Goal: Task Accomplishment & Management: Use online tool/utility

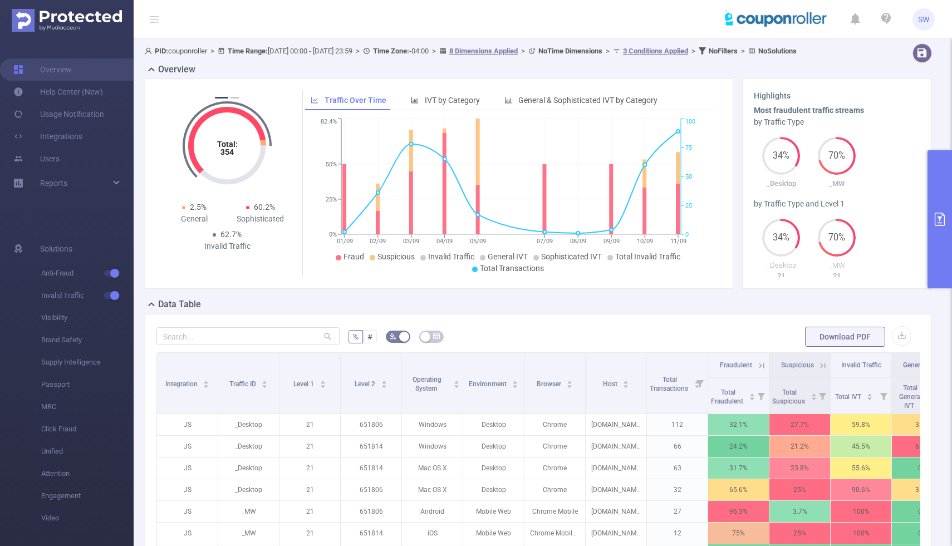
scroll to position [0, 158]
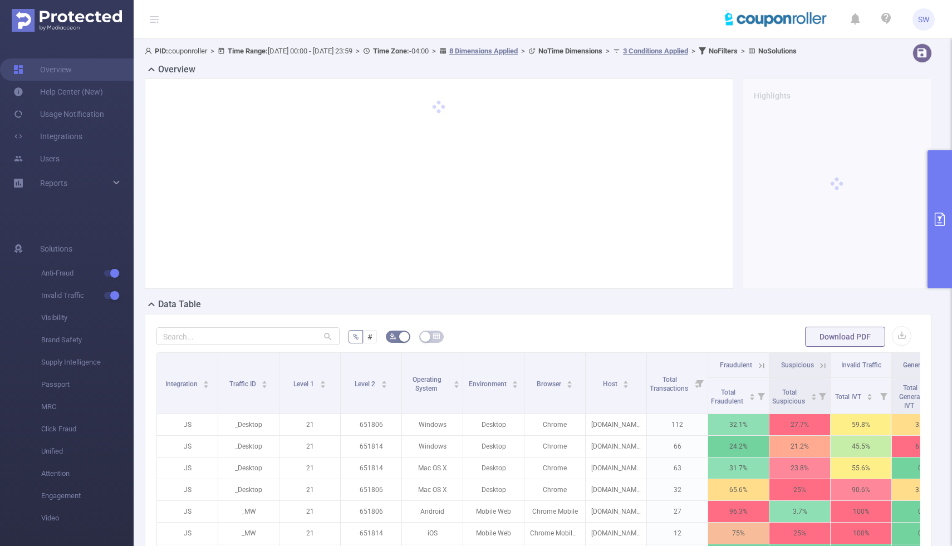
click at [936, 217] on icon "primary" at bounding box center [939, 219] width 13 height 13
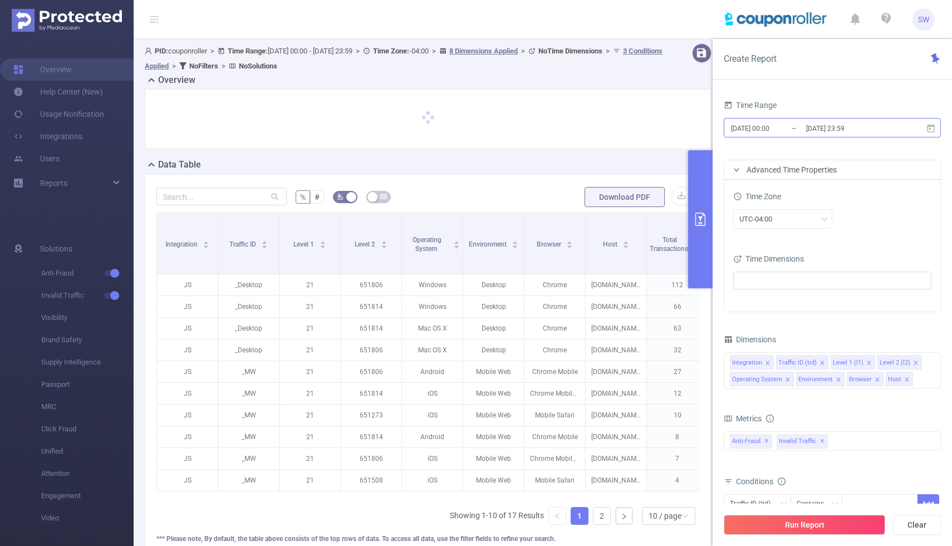
click at [763, 128] on input "[DATE] 00:00" at bounding box center [775, 128] width 90 height 15
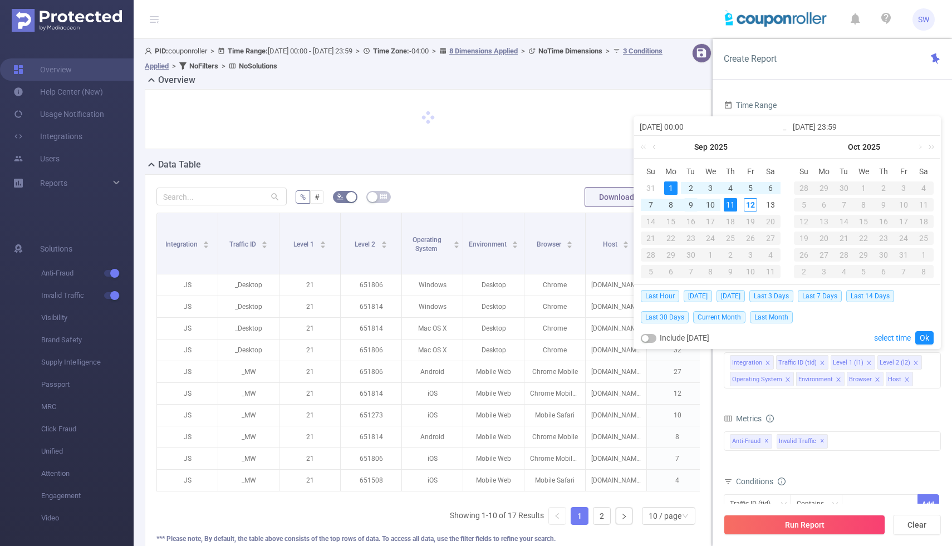
click at [689, 202] on div "9" at bounding box center [690, 204] width 13 height 13
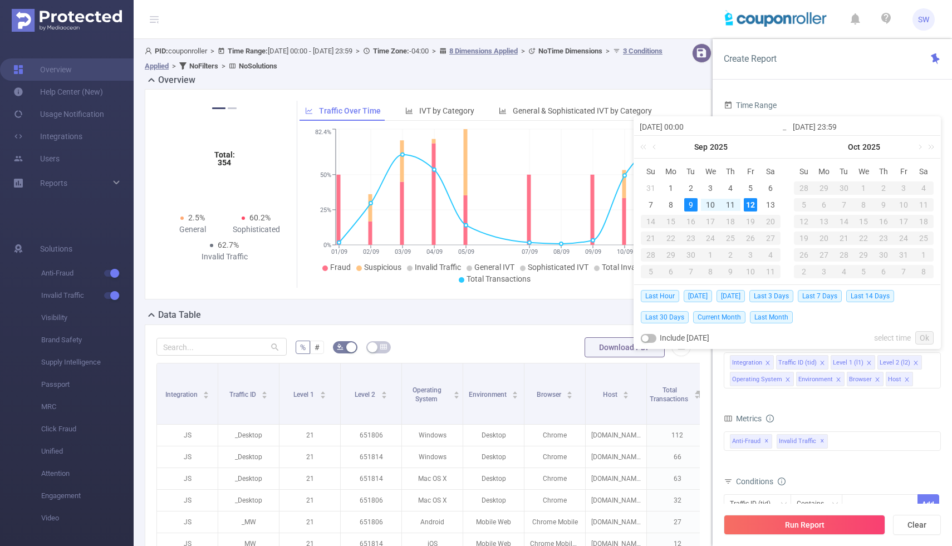
click at [749, 203] on div "12" at bounding box center [750, 204] width 13 height 13
type input "2025-09-09 00:00"
type input "2025-09-12 23:59"
type input "2025-09-09 00:00"
type input "2025-09-12 23:59"
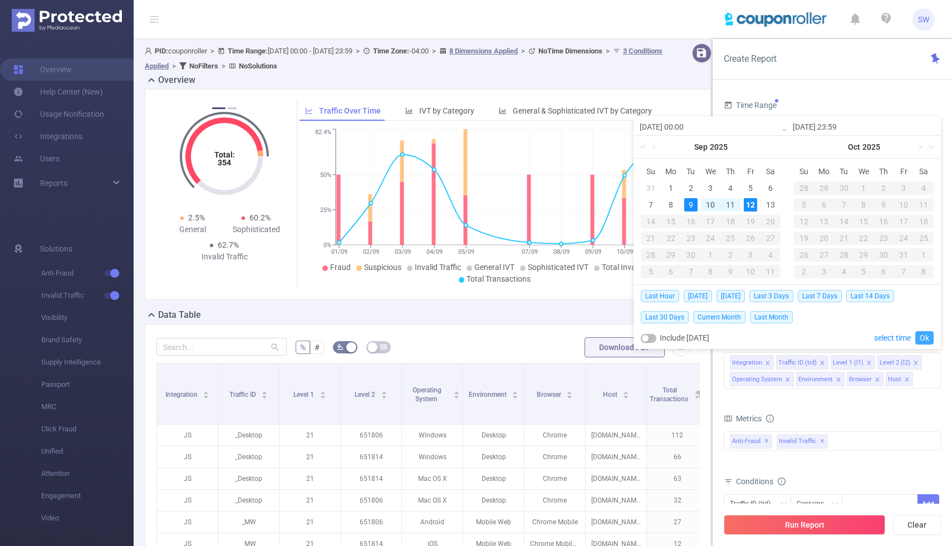
click at [925, 340] on link "Ok" at bounding box center [924, 337] width 18 height 13
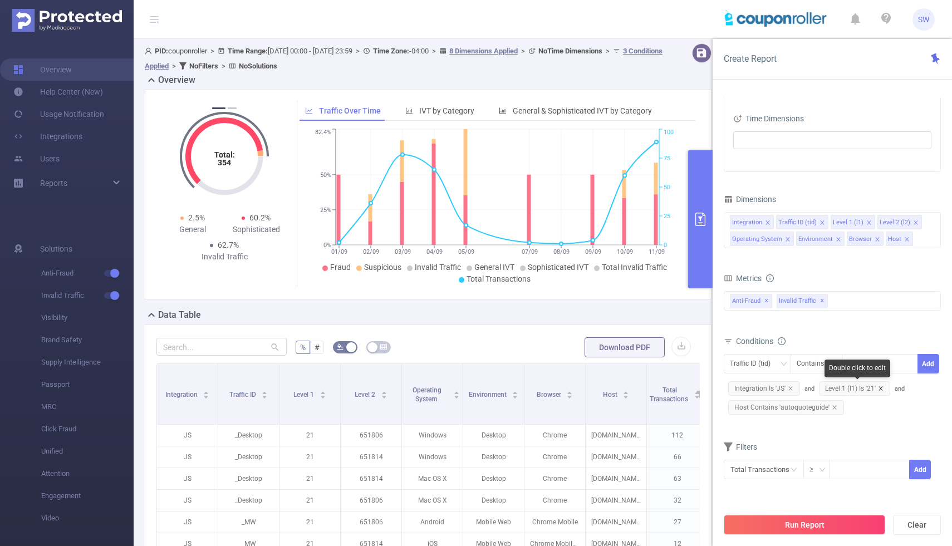
click at [881, 388] on icon "icon: close" at bounding box center [881, 389] width 6 height 6
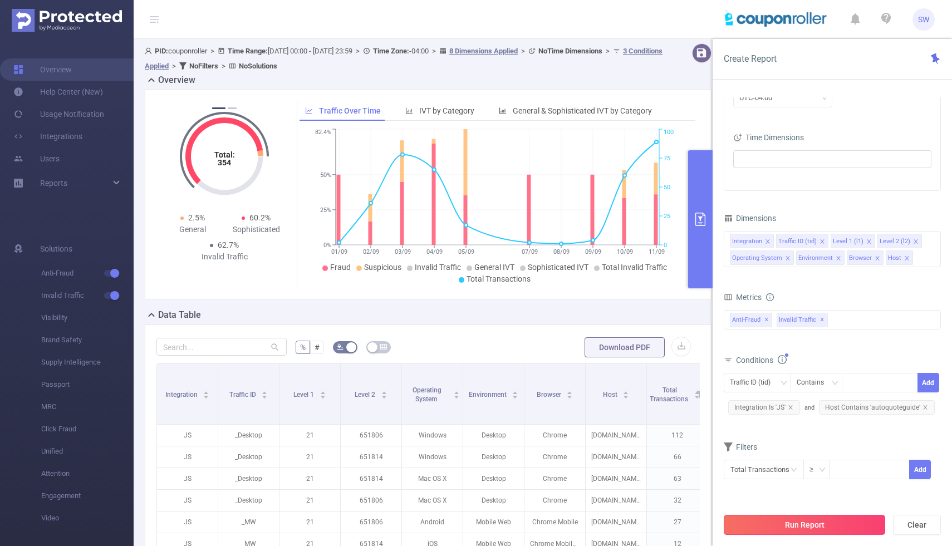
click at [831, 518] on button "Run Report" at bounding box center [804, 525] width 161 height 20
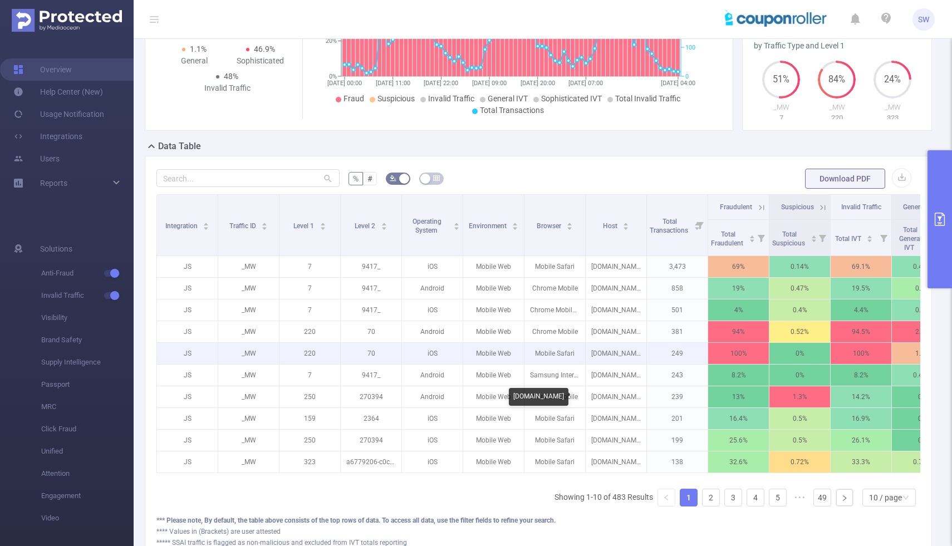
scroll to position [156, 0]
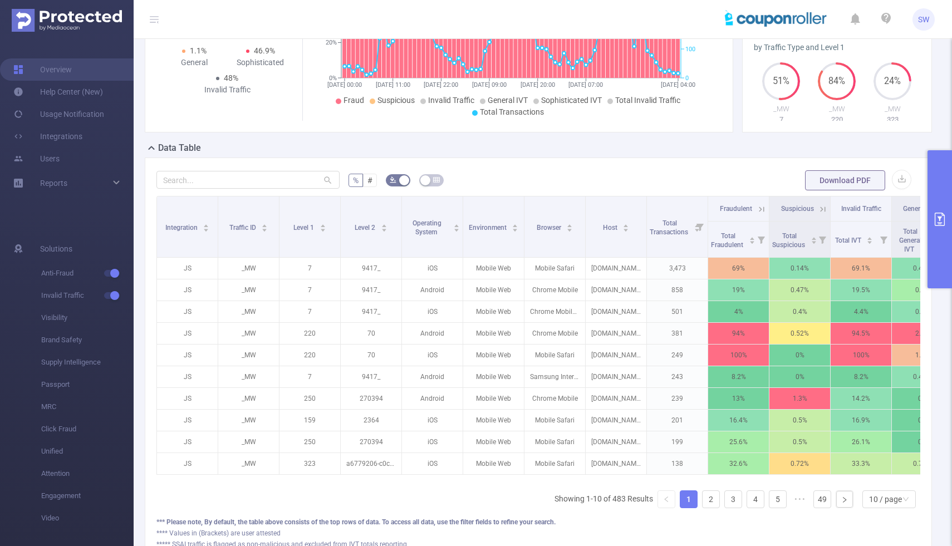
click at [938, 210] on button "primary" at bounding box center [939, 219] width 24 height 138
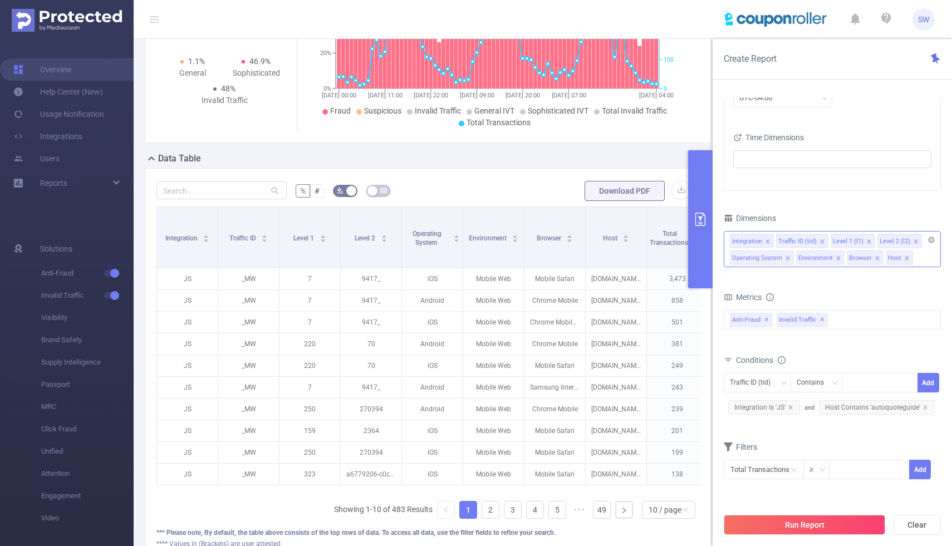
click at [836, 258] on icon "icon: close" at bounding box center [839, 259] width 6 height 6
click at [787, 258] on icon "icon: close" at bounding box center [788, 259] width 6 height 6
click at [815, 526] on button "Run Report" at bounding box center [804, 525] width 161 height 20
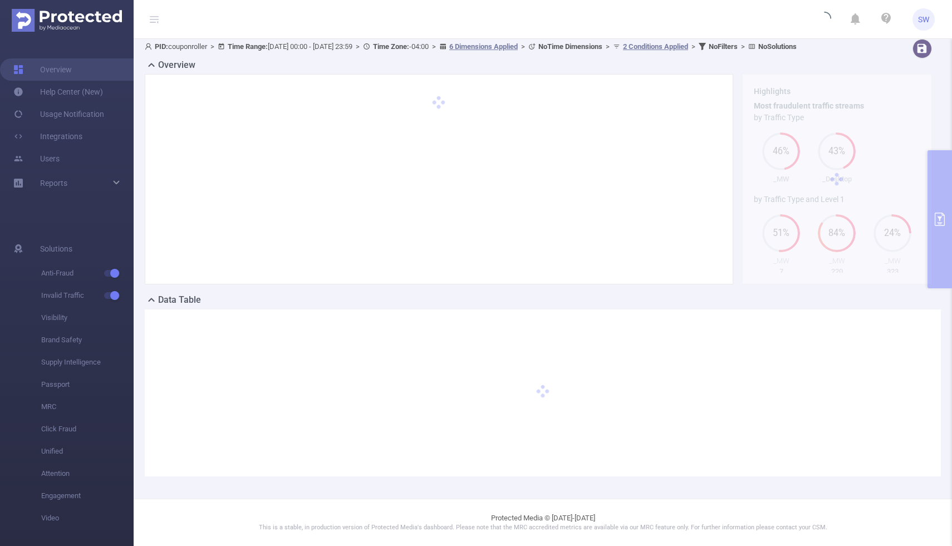
scroll to position [14, 0]
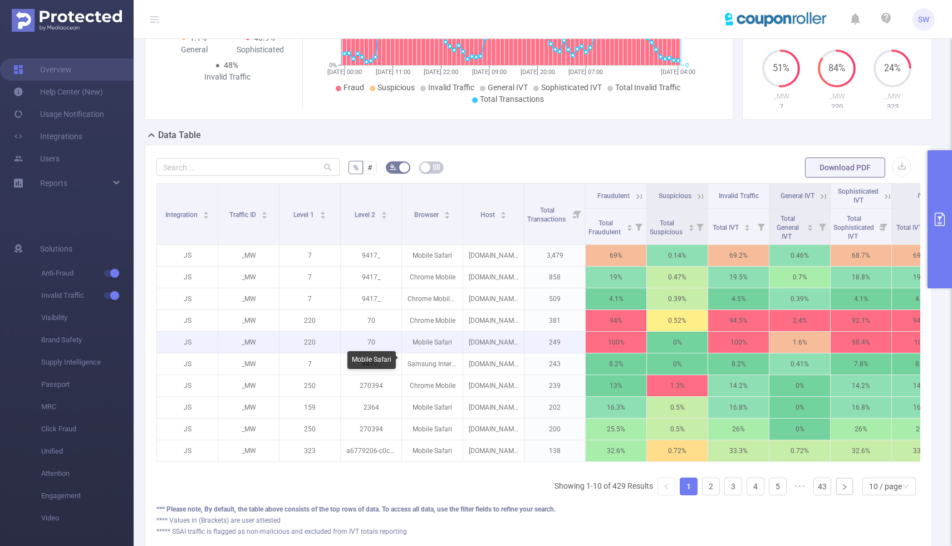
scroll to position [176, 0]
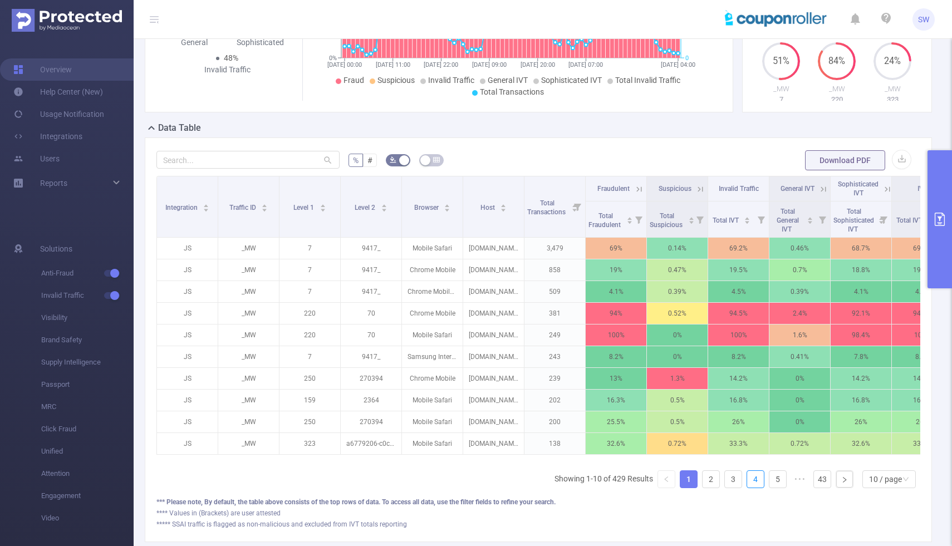
click at [746, 488] on ul "Showing 1-10 of 429 Results 1 2 3 4 5 ••• 43 10 / page" at bounding box center [737, 479] width 366 height 18
click at [753, 488] on link "4" at bounding box center [755, 479] width 17 height 17
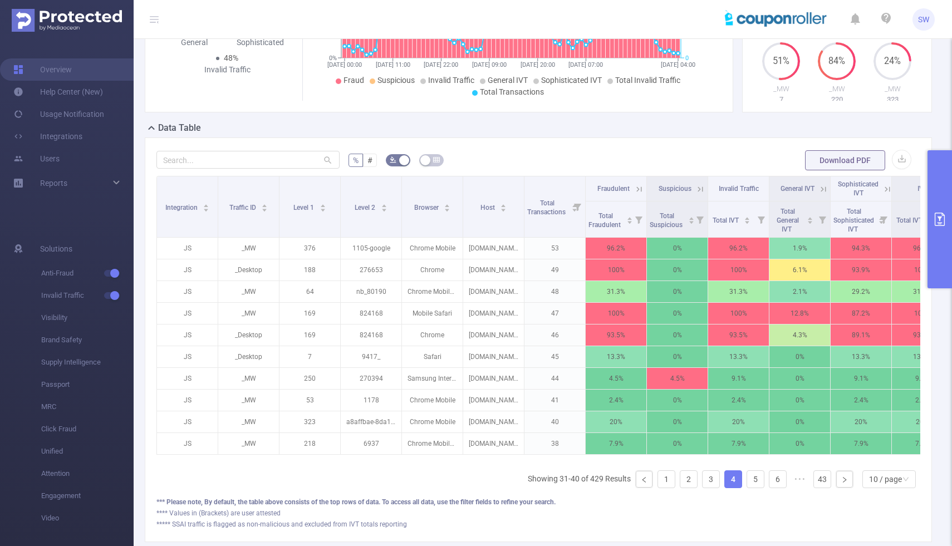
click at [730, 488] on link "4" at bounding box center [733, 479] width 17 height 17
click at [446, 208] on icon "icon: caret-up" at bounding box center [447, 206] width 4 height 3
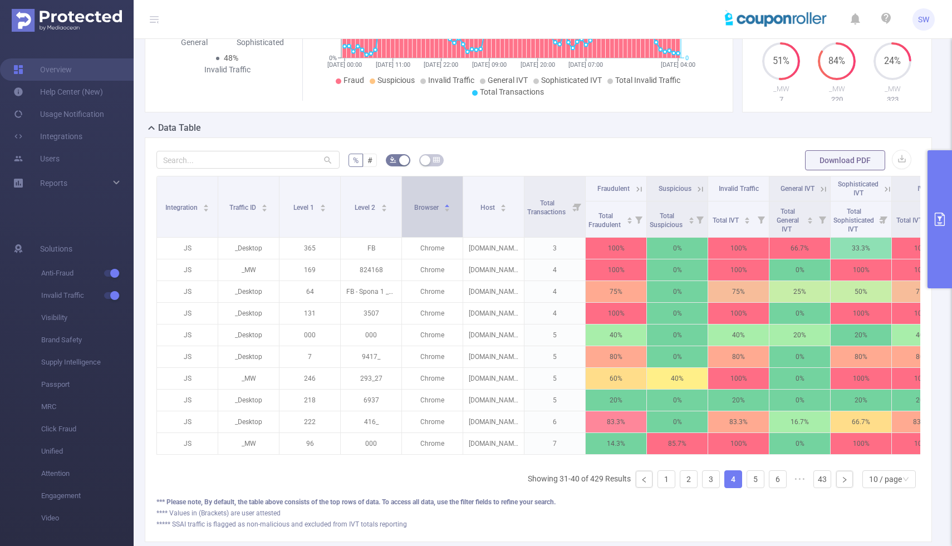
click at [446, 209] on icon "icon: caret-up" at bounding box center [447, 206] width 6 height 6
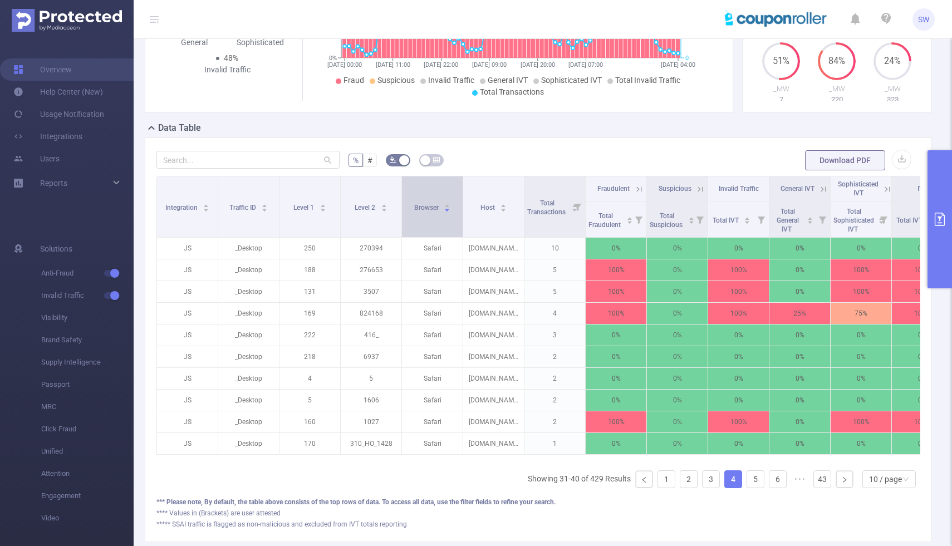
click at [446, 209] on icon "icon: caret-up" at bounding box center [447, 206] width 6 height 6
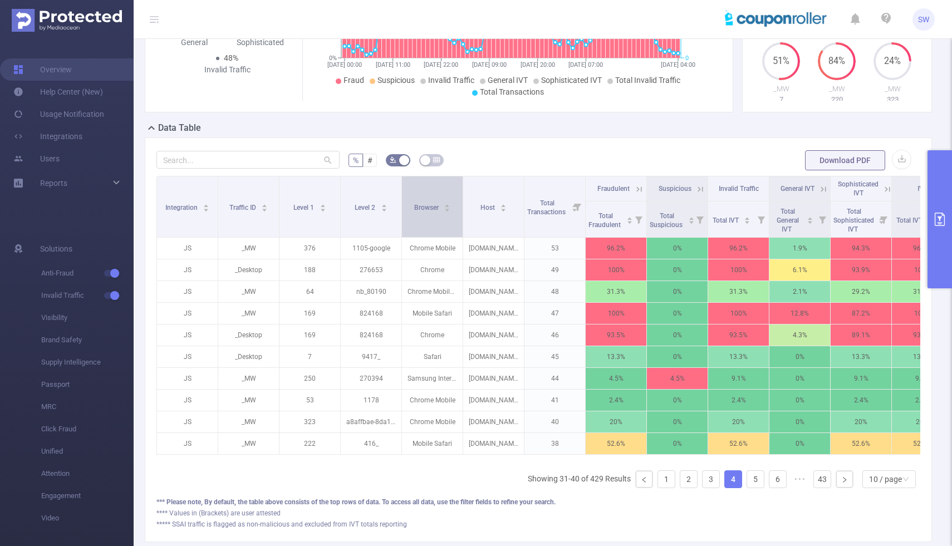
click at [446, 209] on icon "icon: caret-up" at bounding box center [447, 206] width 6 height 6
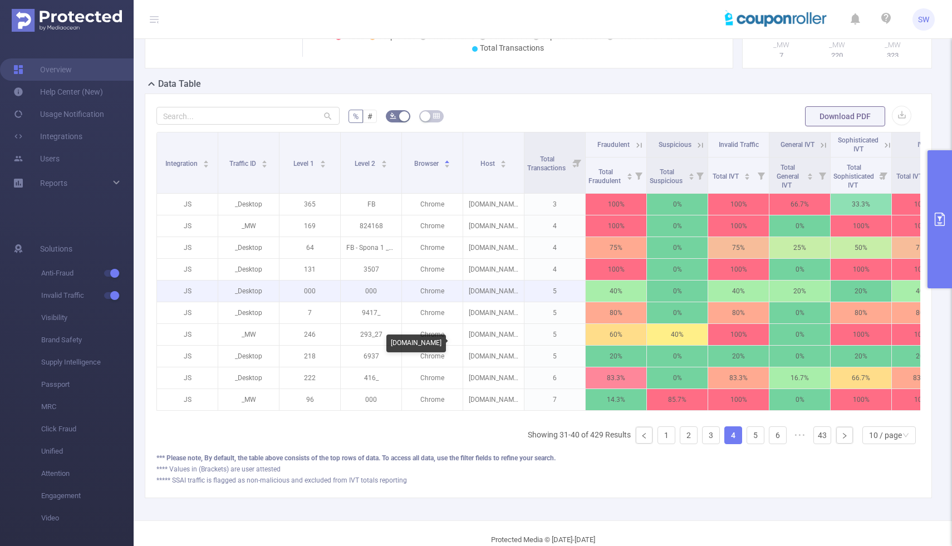
scroll to position [222, 0]
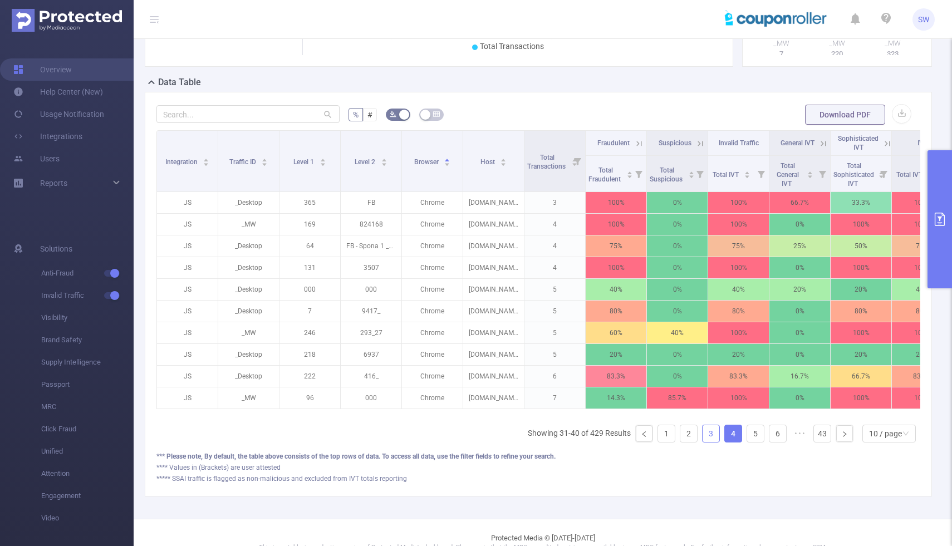
click at [711, 442] on link "3" at bounding box center [710, 433] width 17 height 17
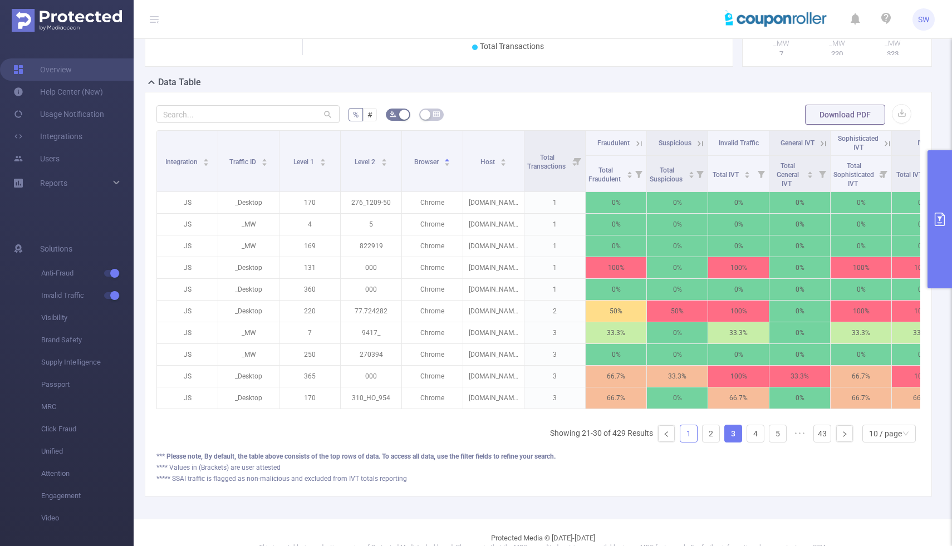
click at [689, 442] on link "1" at bounding box center [688, 433] width 17 height 17
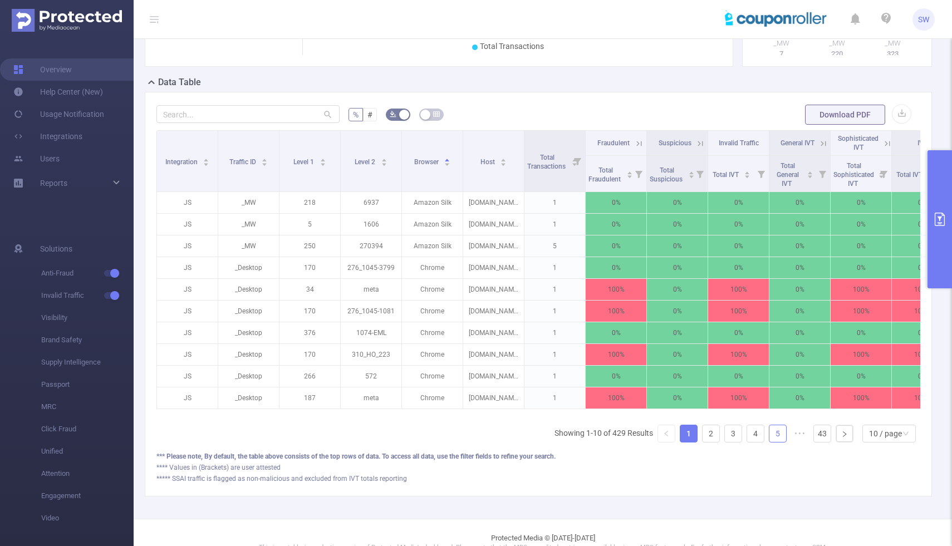
click at [772, 442] on link "5" at bounding box center [777, 433] width 17 height 17
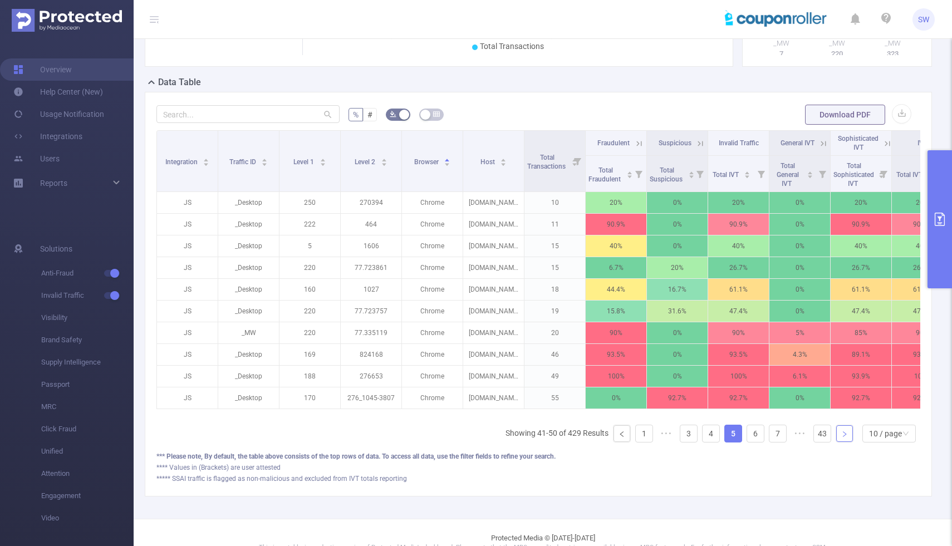
click at [847, 442] on link at bounding box center [844, 433] width 17 height 17
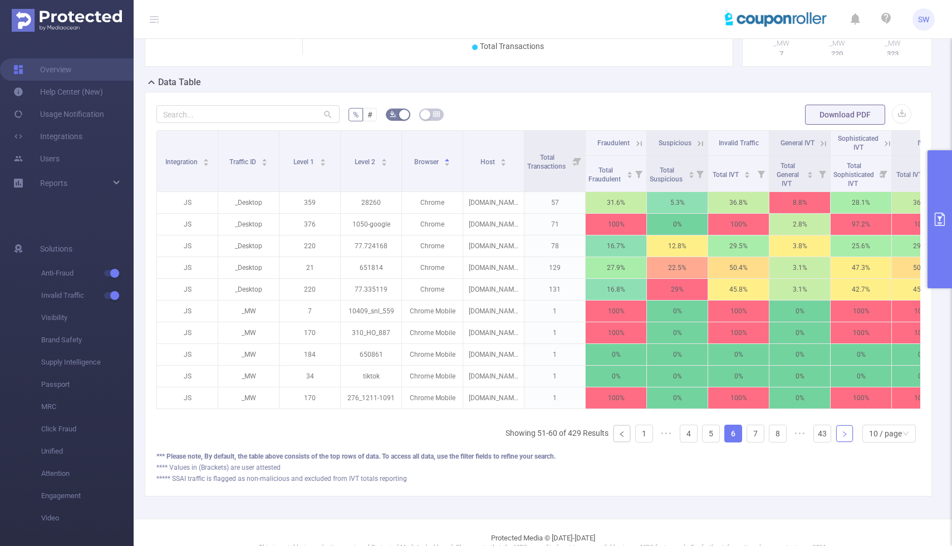
click at [847, 442] on link at bounding box center [844, 433] width 17 height 17
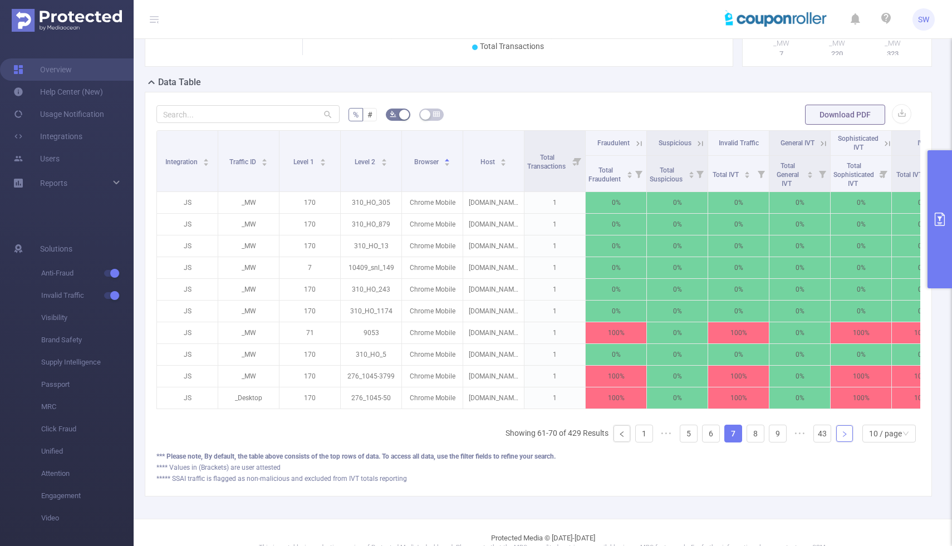
click at [847, 442] on link at bounding box center [844, 433] width 17 height 17
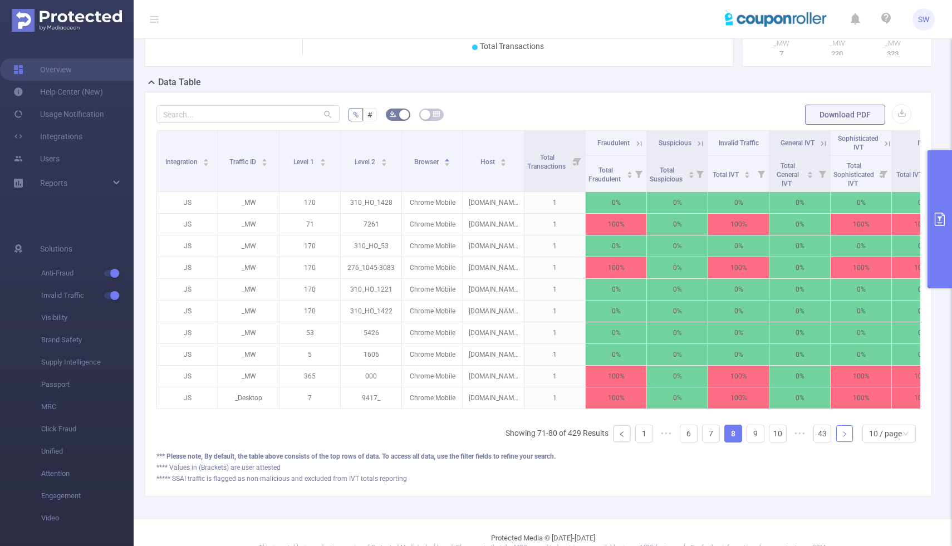
click at [846, 442] on link at bounding box center [844, 433] width 17 height 17
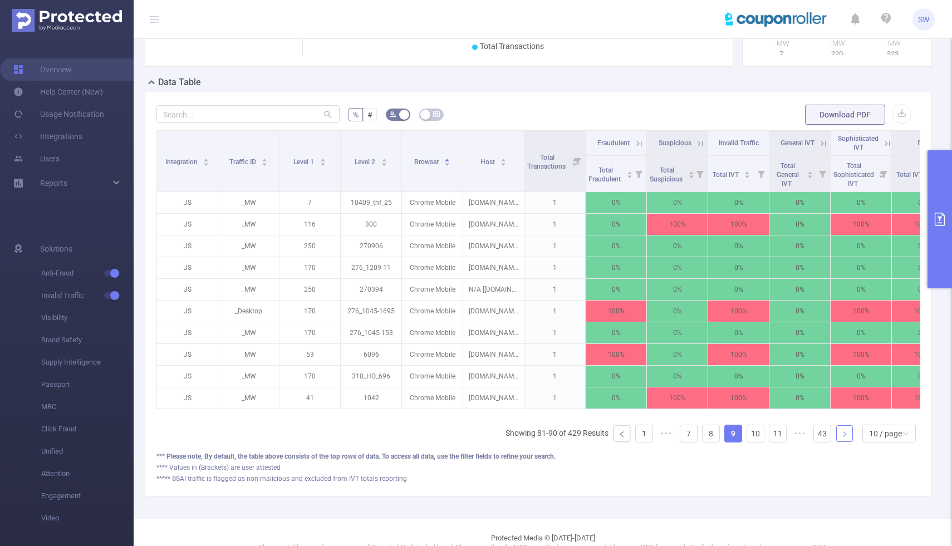
click at [846, 442] on link at bounding box center [844, 433] width 17 height 17
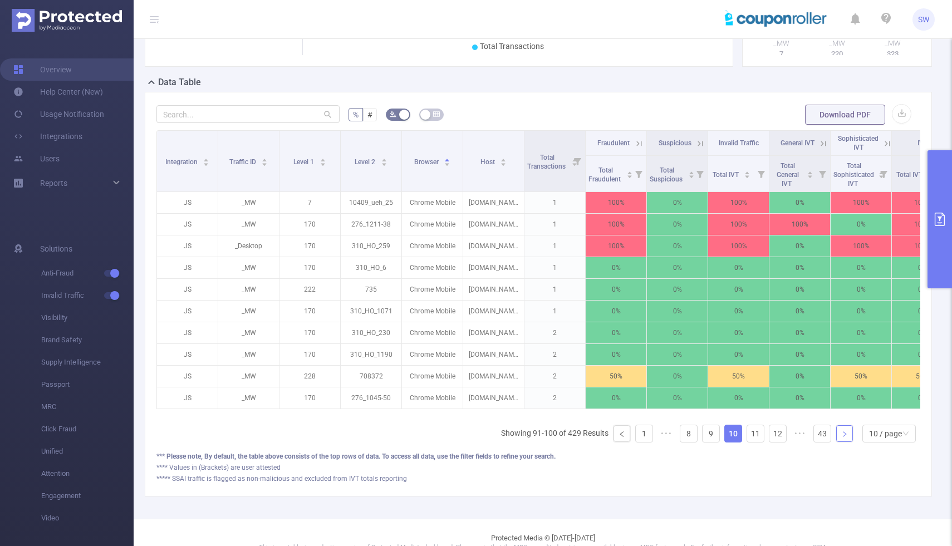
click at [846, 442] on link at bounding box center [844, 433] width 17 height 17
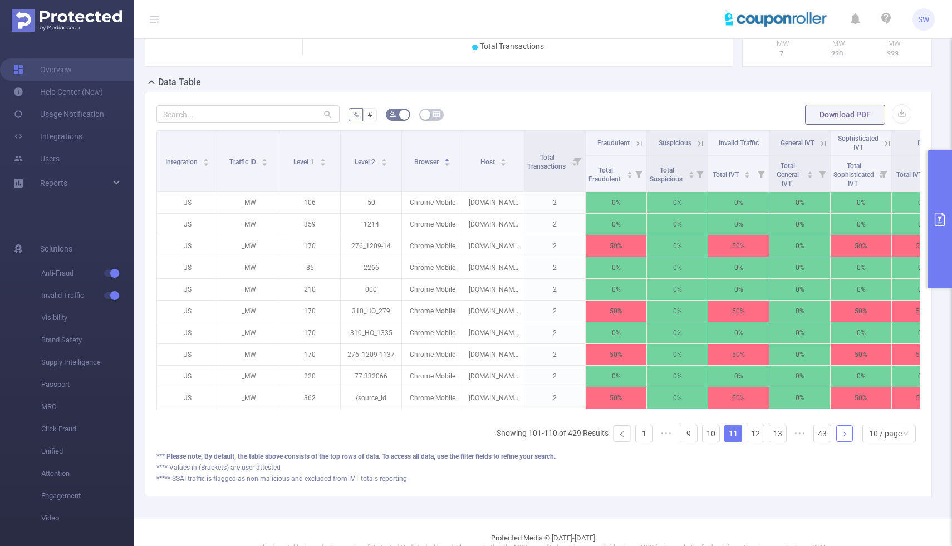
click at [845, 442] on link at bounding box center [844, 433] width 17 height 17
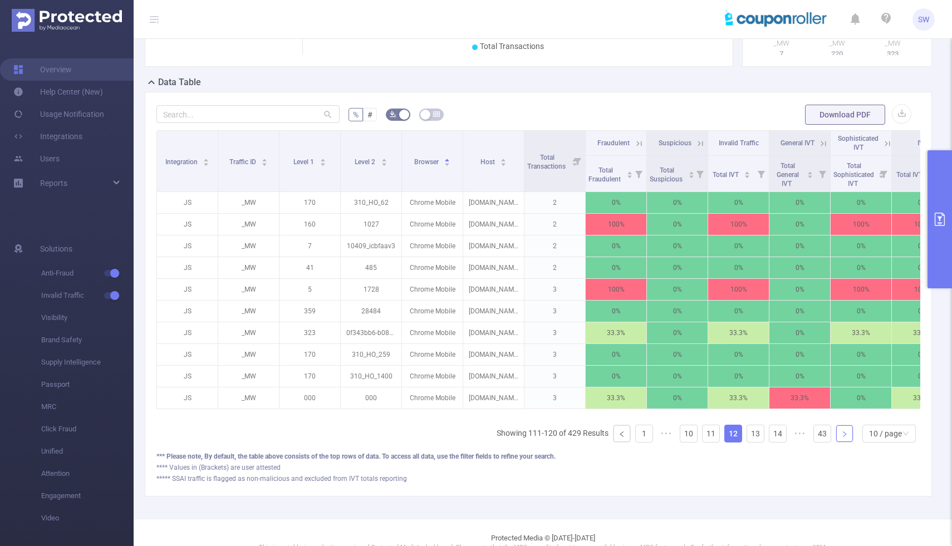
click at [845, 442] on link at bounding box center [844, 433] width 17 height 17
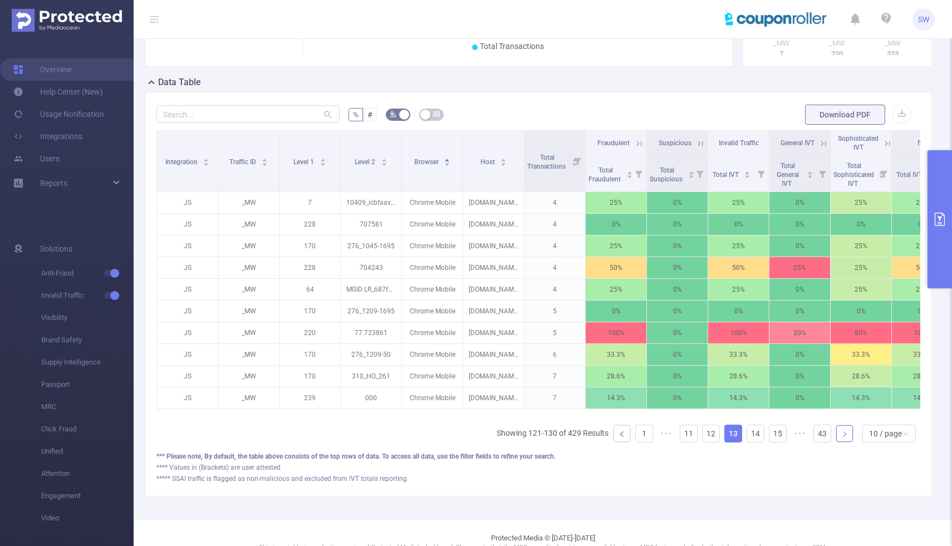
click at [845, 442] on link at bounding box center [844, 433] width 17 height 17
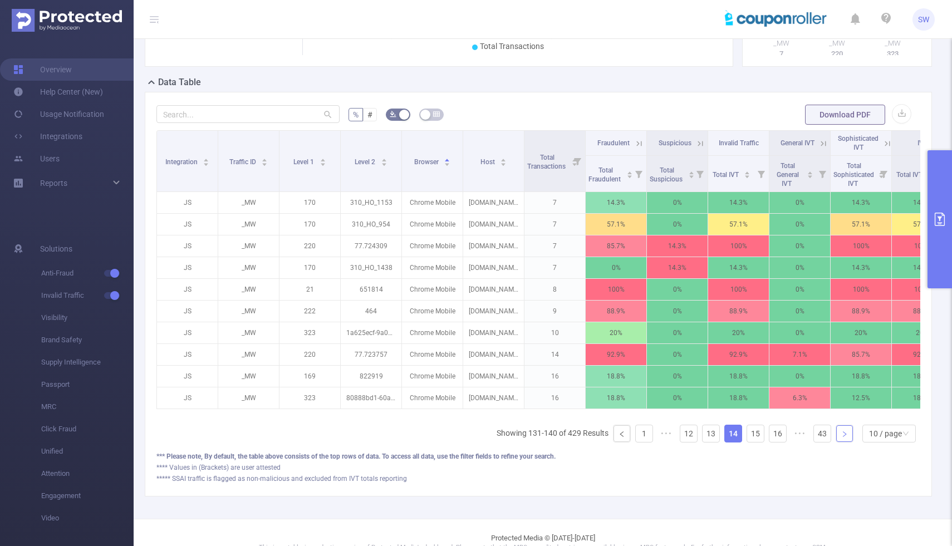
click at [845, 442] on link at bounding box center [844, 433] width 17 height 17
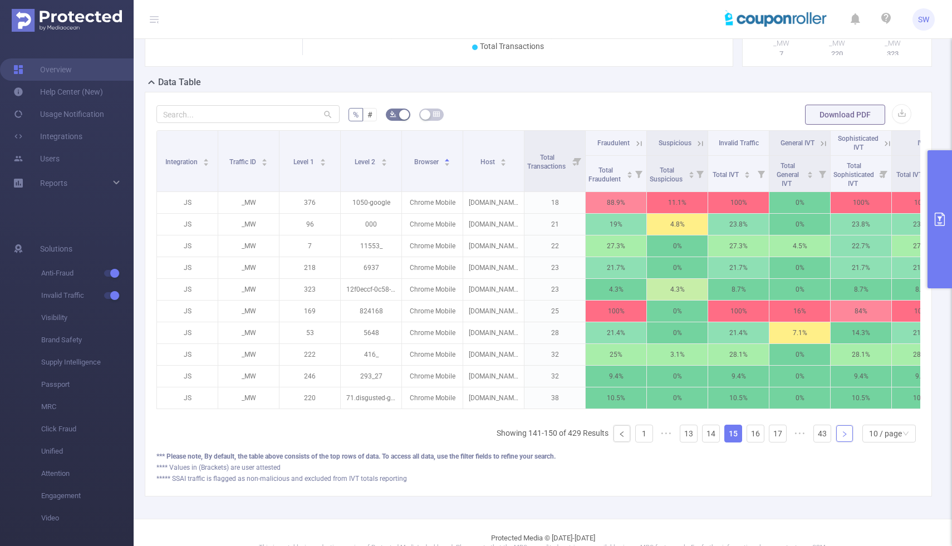
click at [845, 442] on link at bounding box center [844, 433] width 17 height 17
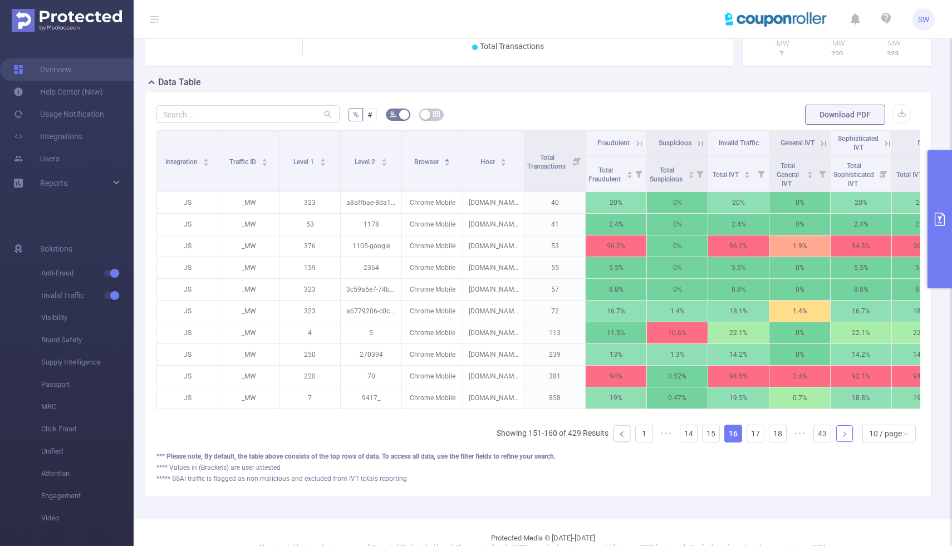
click at [844, 442] on link at bounding box center [844, 433] width 17 height 17
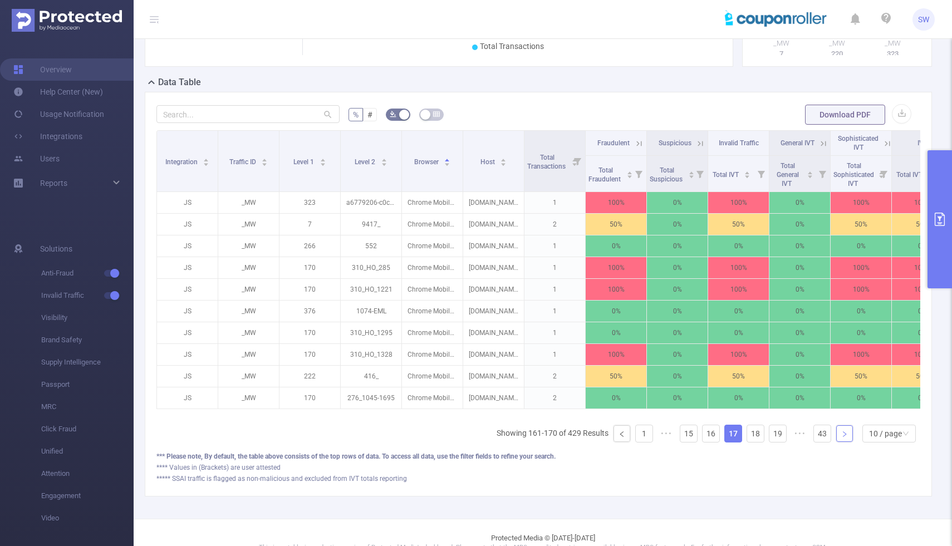
click at [844, 442] on link at bounding box center [844, 433] width 17 height 17
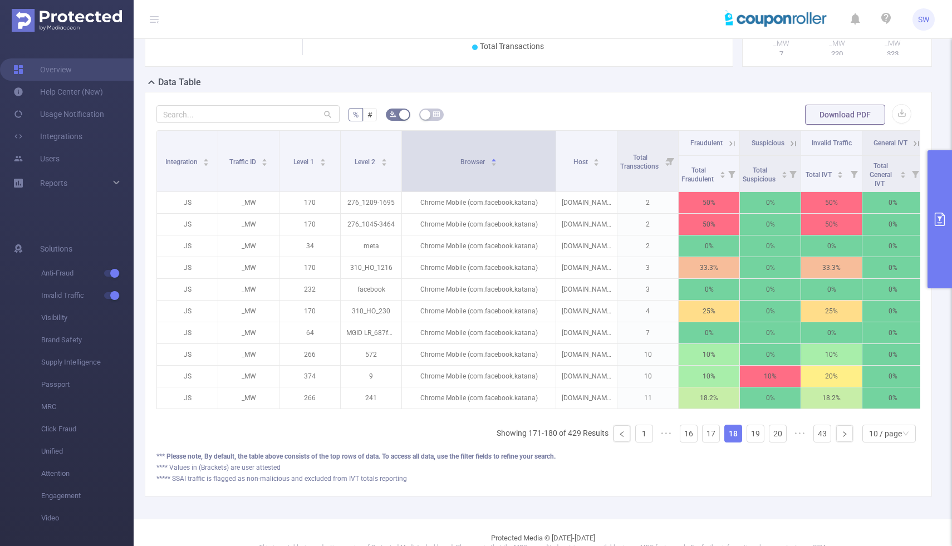
drag, startPoint x: 463, startPoint y: 153, endPoint x: 556, endPoint y: 165, distance: 93.7
click at [556, 156] on tr "Integration Traffic ID Level 1 Level 2 Browser Host Total Transactions Fraudule…" at bounding box center [601, 143] width 889 height 25
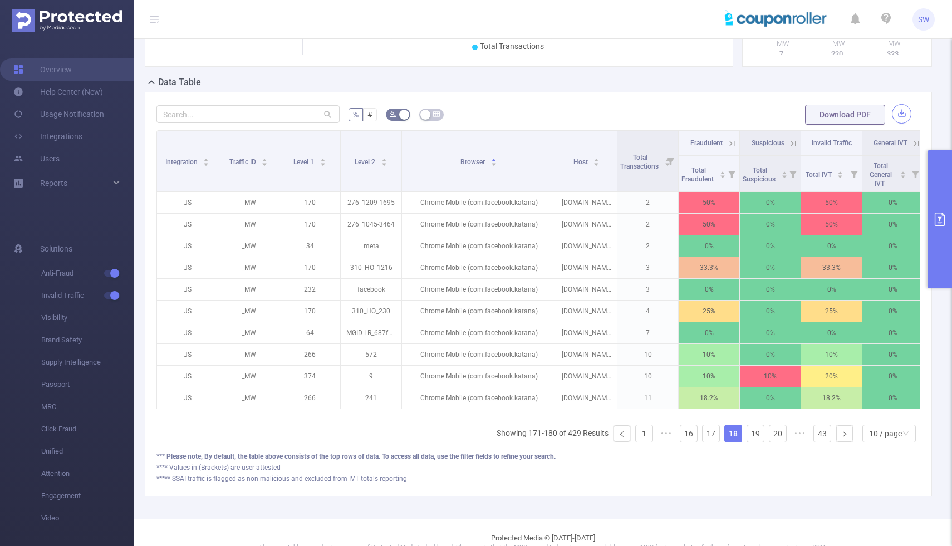
click at [901, 124] on button "button" at bounding box center [901, 113] width 19 height 19
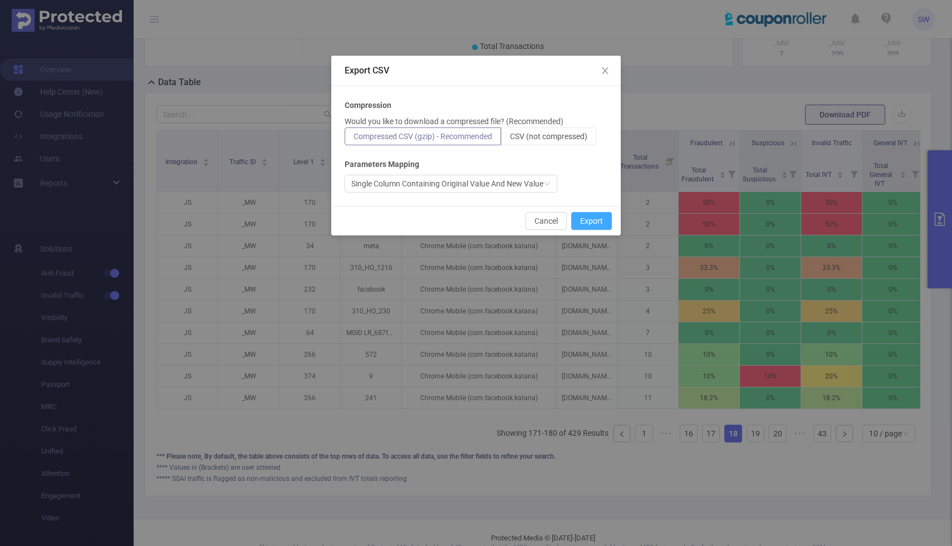
click at [587, 224] on button "Export" at bounding box center [591, 221] width 41 height 18
